Goal: Information Seeking & Learning: Learn about a topic

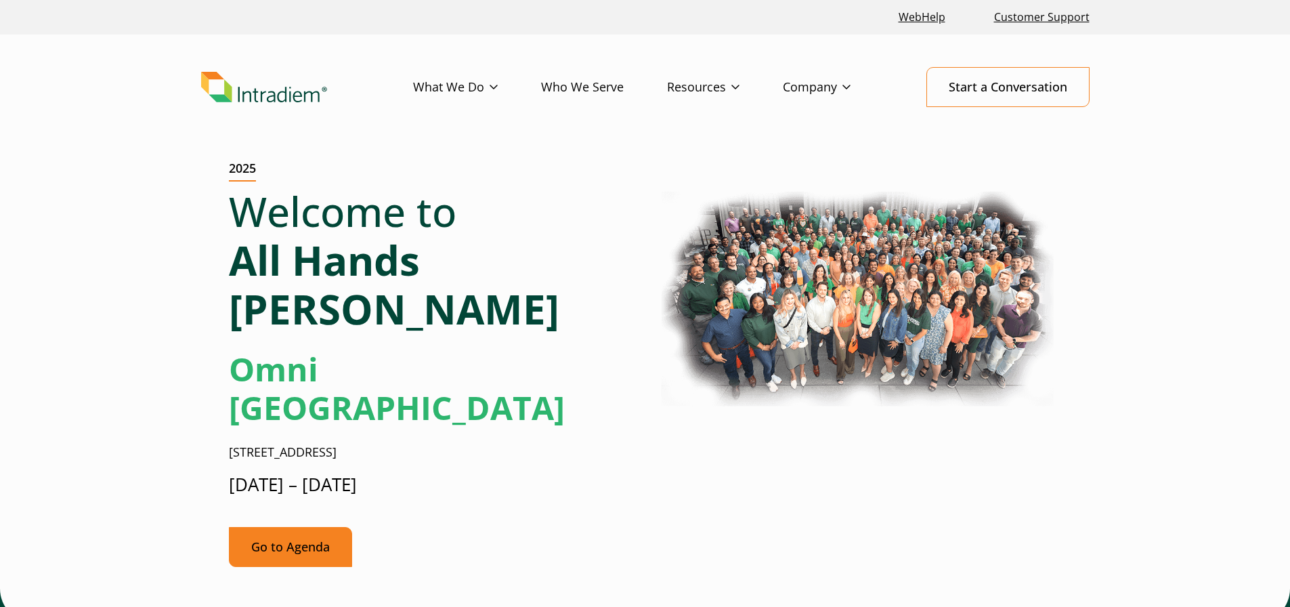
click at [297, 527] on link "Go to Agenda" at bounding box center [290, 547] width 123 height 40
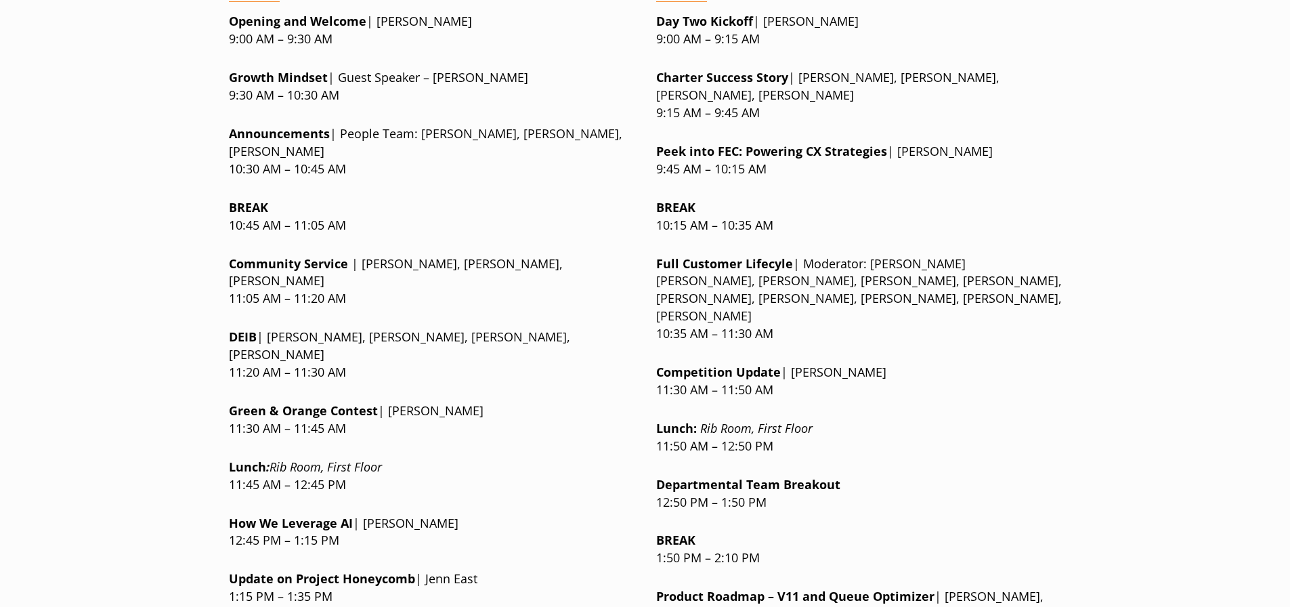
scroll to position [1387, 0]
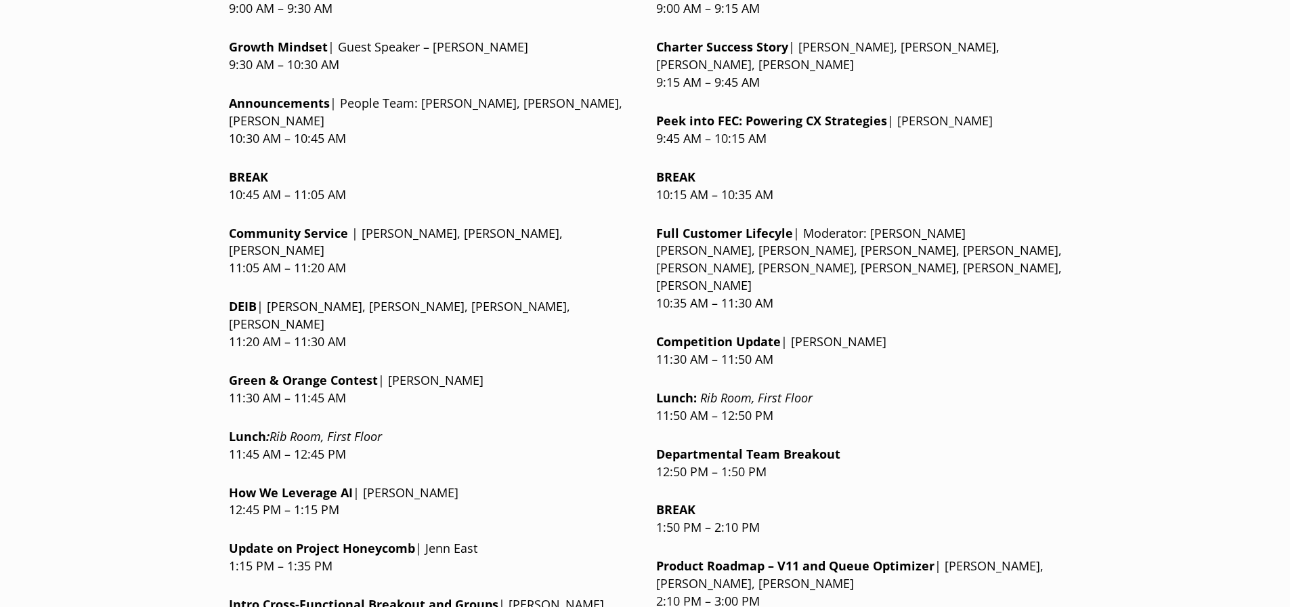
drag, startPoint x: 167, startPoint y: 430, endPoint x: 191, endPoint y: 441, distance: 27.0
click at [504, 540] on p "Update on Project Honeycomb | Jenn East 1:15 PM – 1:35 PM" at bounding box center [432, 557] width 406 height 35
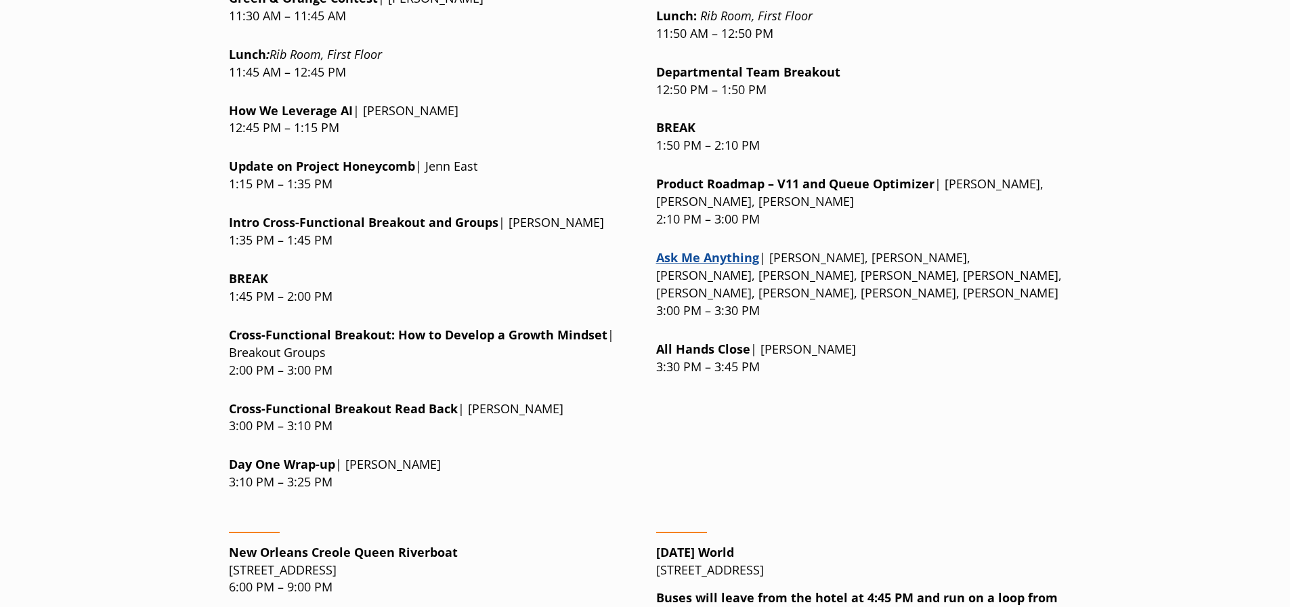
scroll to position [1793, 0]
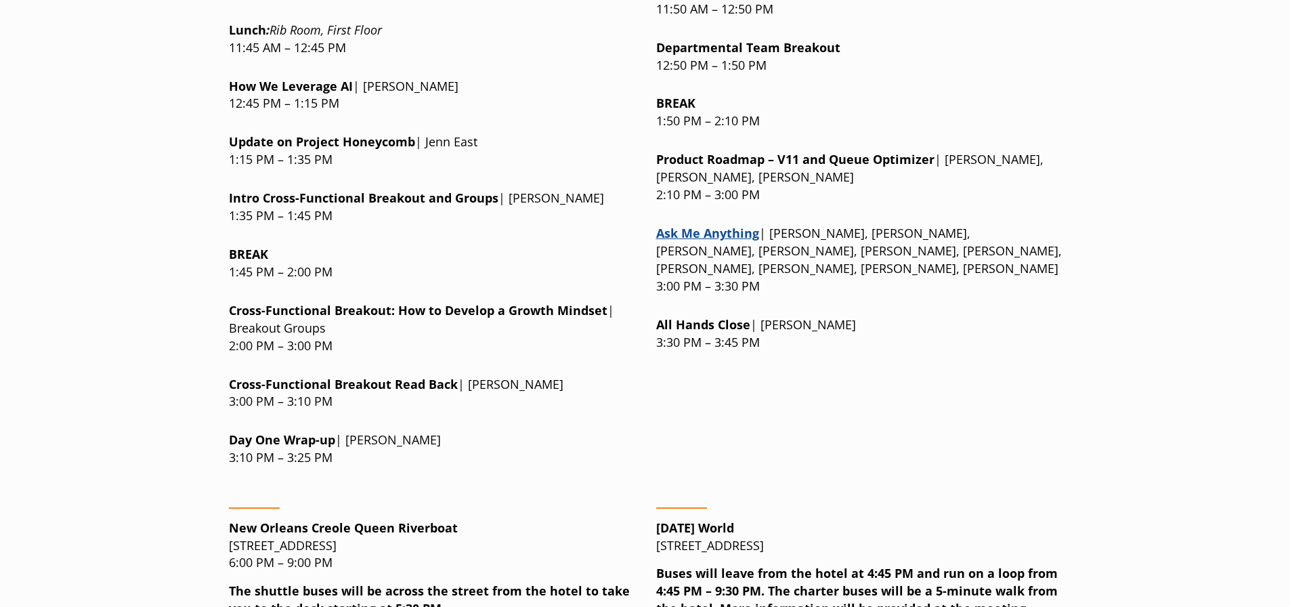
click at [340, 431] on p "Day One Wrap-up | [PERSON_NAME] 3:10 PM – 3:25 PM" at bounding box center [432, 448] width 406 height 35
click at [339, 431] on p "Day One Wrap-up | [PERSON_NAME] 3:10 PM – 3:25 PM" at bounding box center [432, 448] width 406 height 35
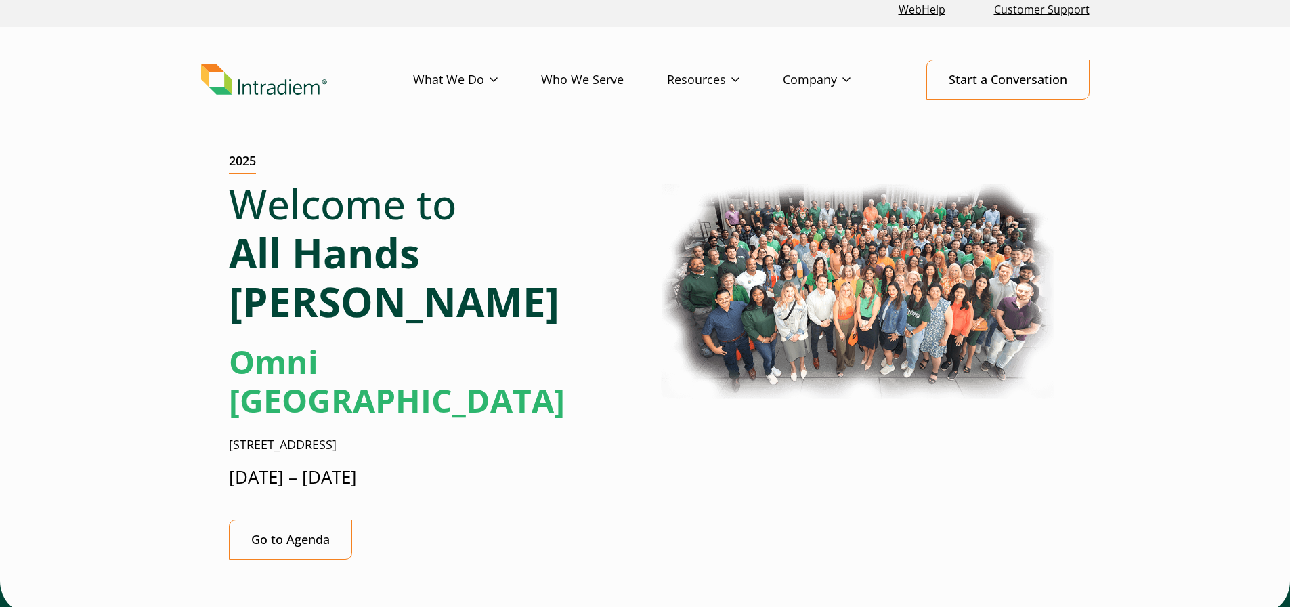
scroll to position [0, 0]
